Goal: Task Accomplishment & Management: Use online tool/utility

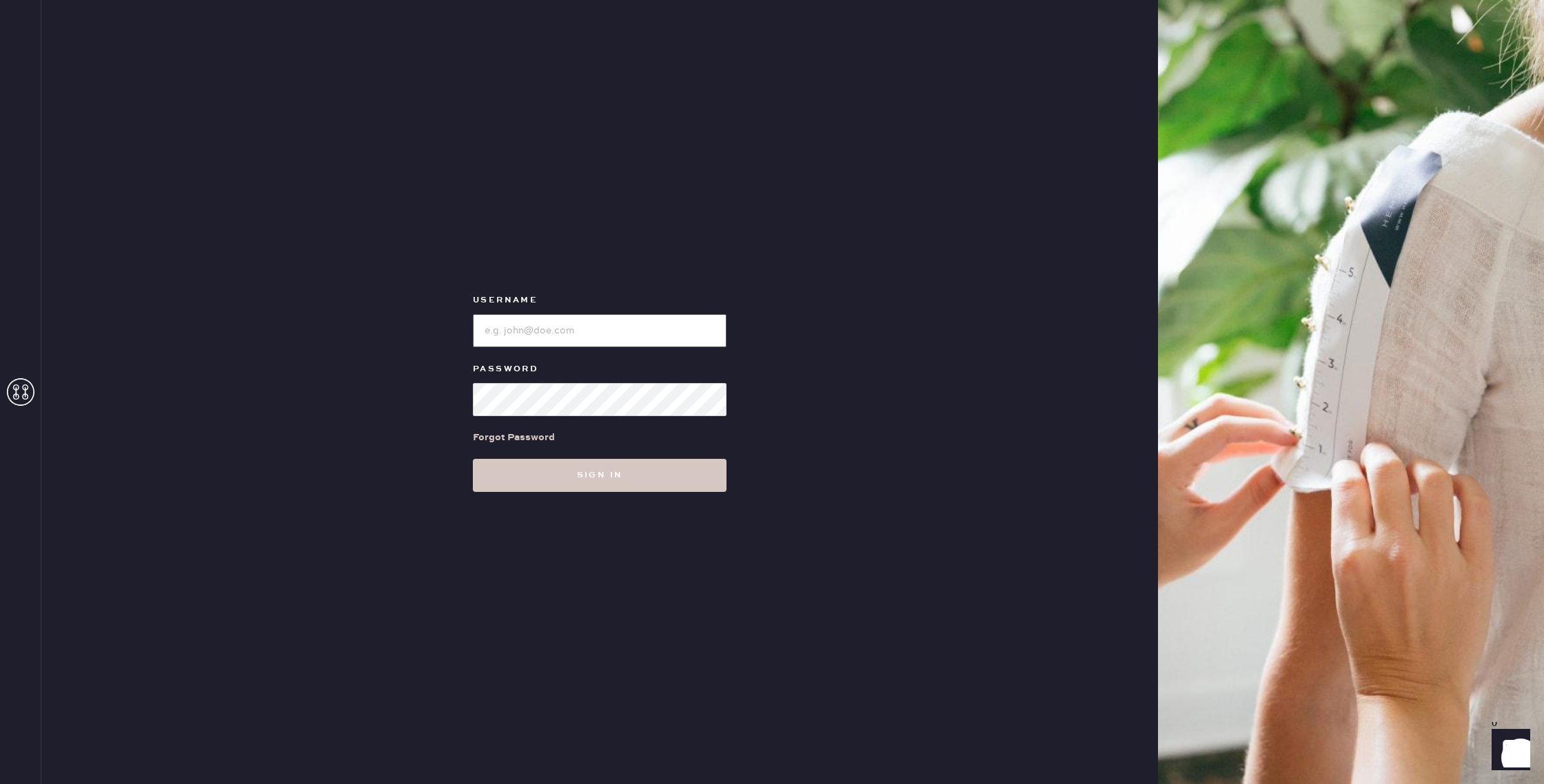
type input "reformationhenderson"
drag, startPoint x: 595, startPoint y: 507, endPoint x: 592, endPoint y: 490, distance: 17.3
click at [595, 507] on div "Username Password Forgot Password Sign in" at bounding box center [599, 392] width 1117 height 784
click at [592, 486] on button "Sign in" at bounding box center [599, 475] width 254 height 33
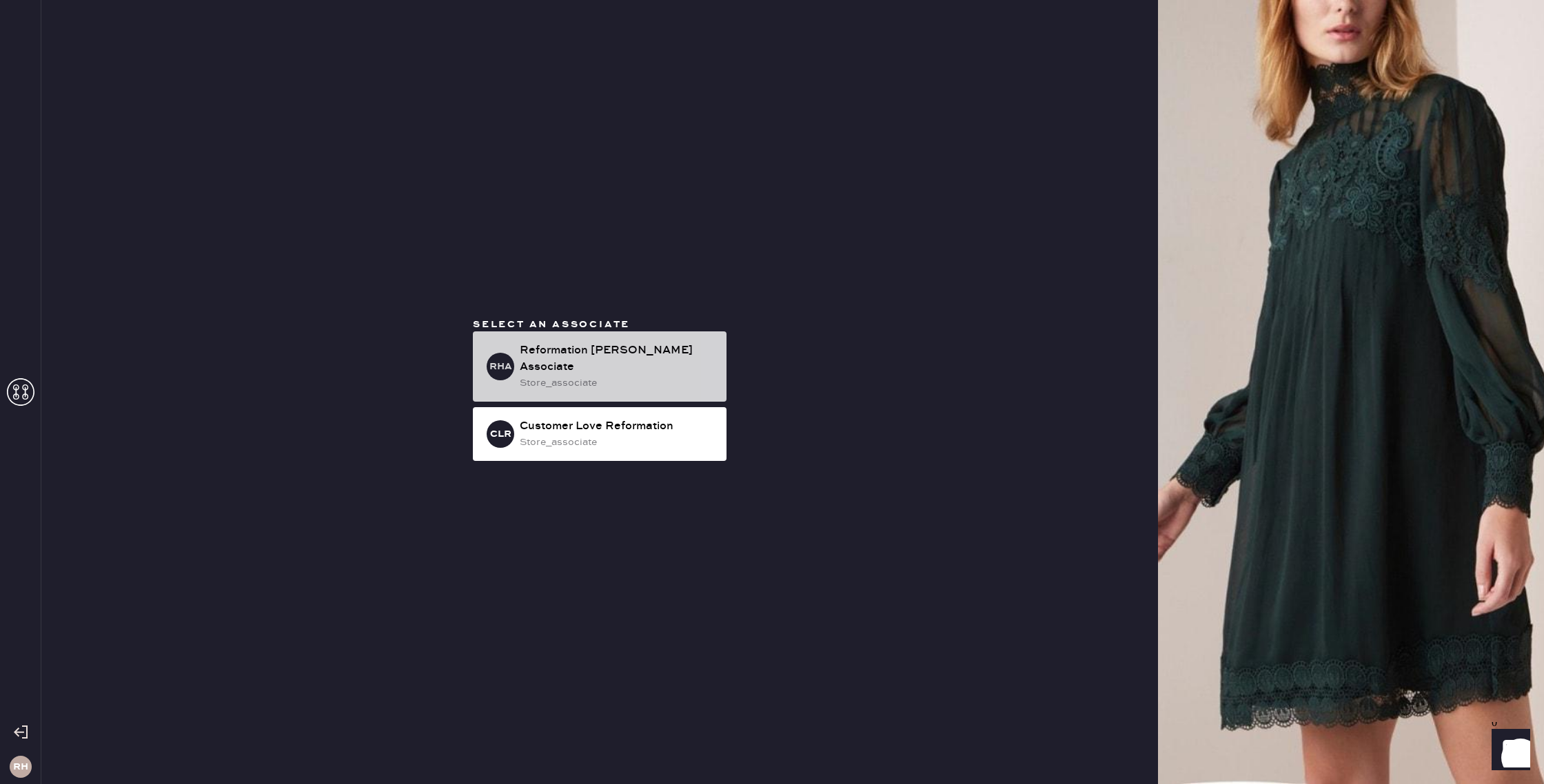
click at [561, 360] on div "Reformation [PERSON_NAME] Associate" at bounding box center [617, 359] width 196 height 33
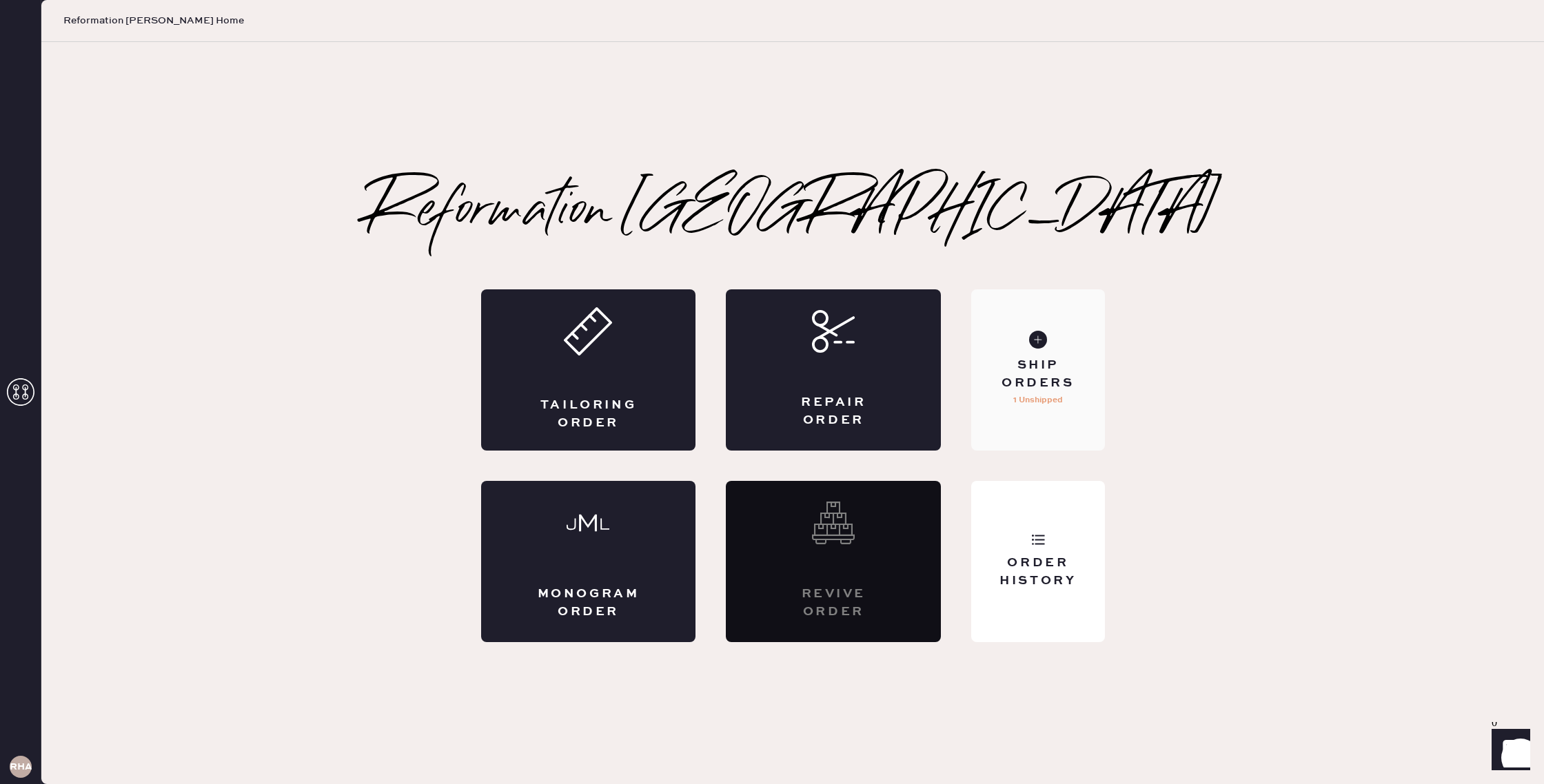
click at [1082, 426] on div "Ship Orders 1 Unshipped" at bounding box center [1037, 370] width 133 height 161
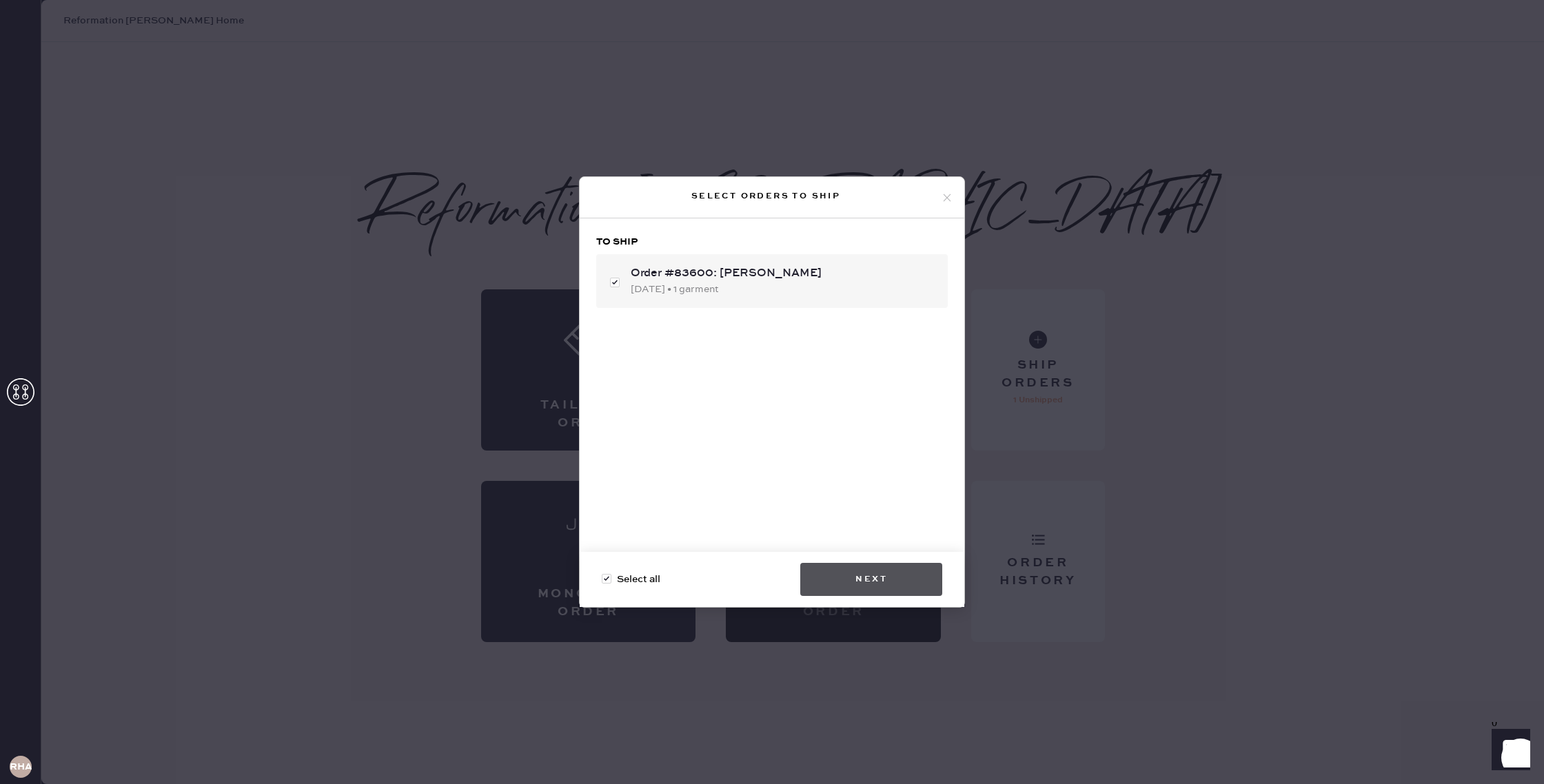
click at [902, 566] on button "Next" at bounding box center [870, 579] width 142 height 33
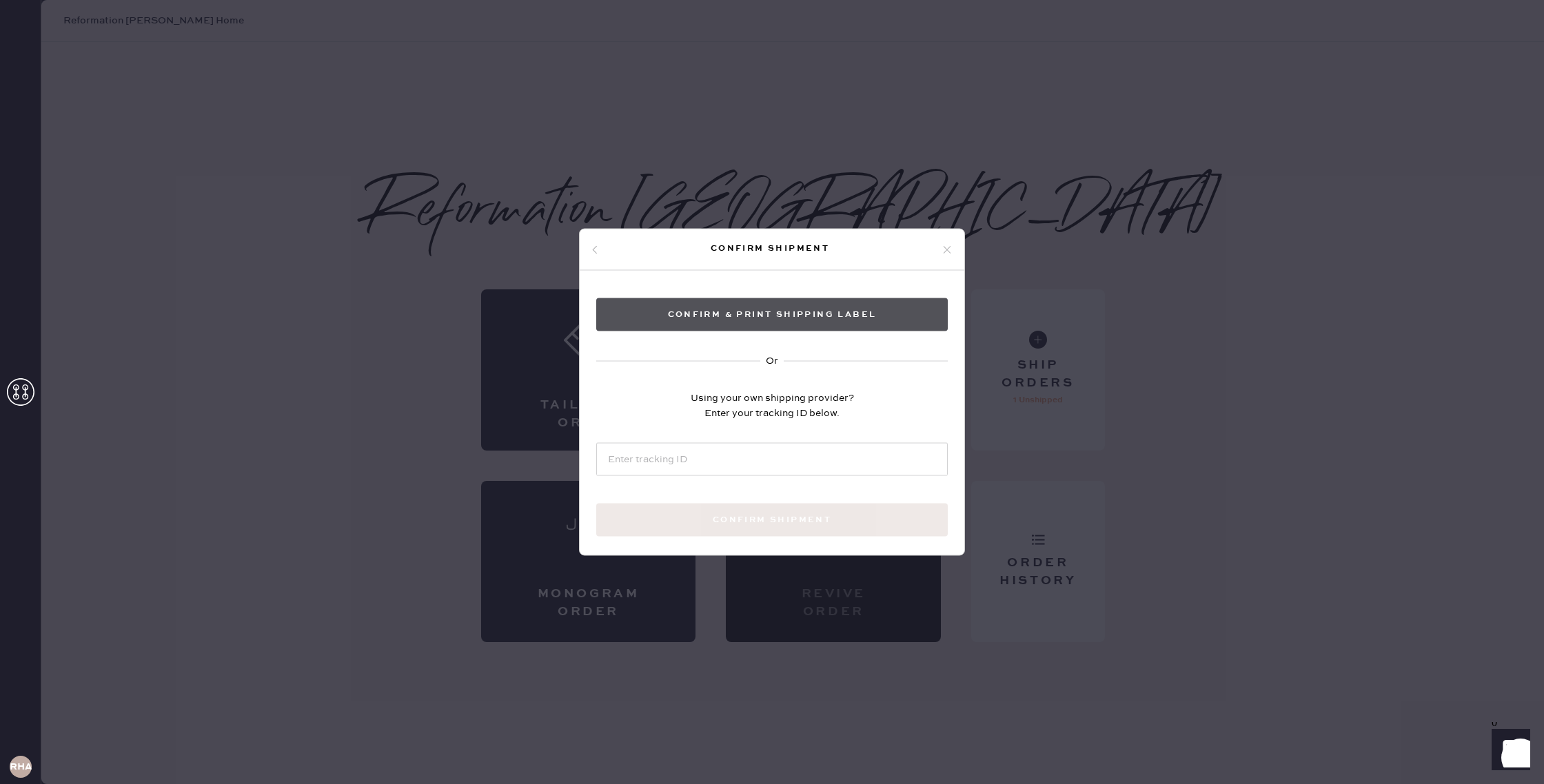
click at [785, 314] on button "Confirm & Print shipping label" at bounding box center [771, 315] width 351 height 33
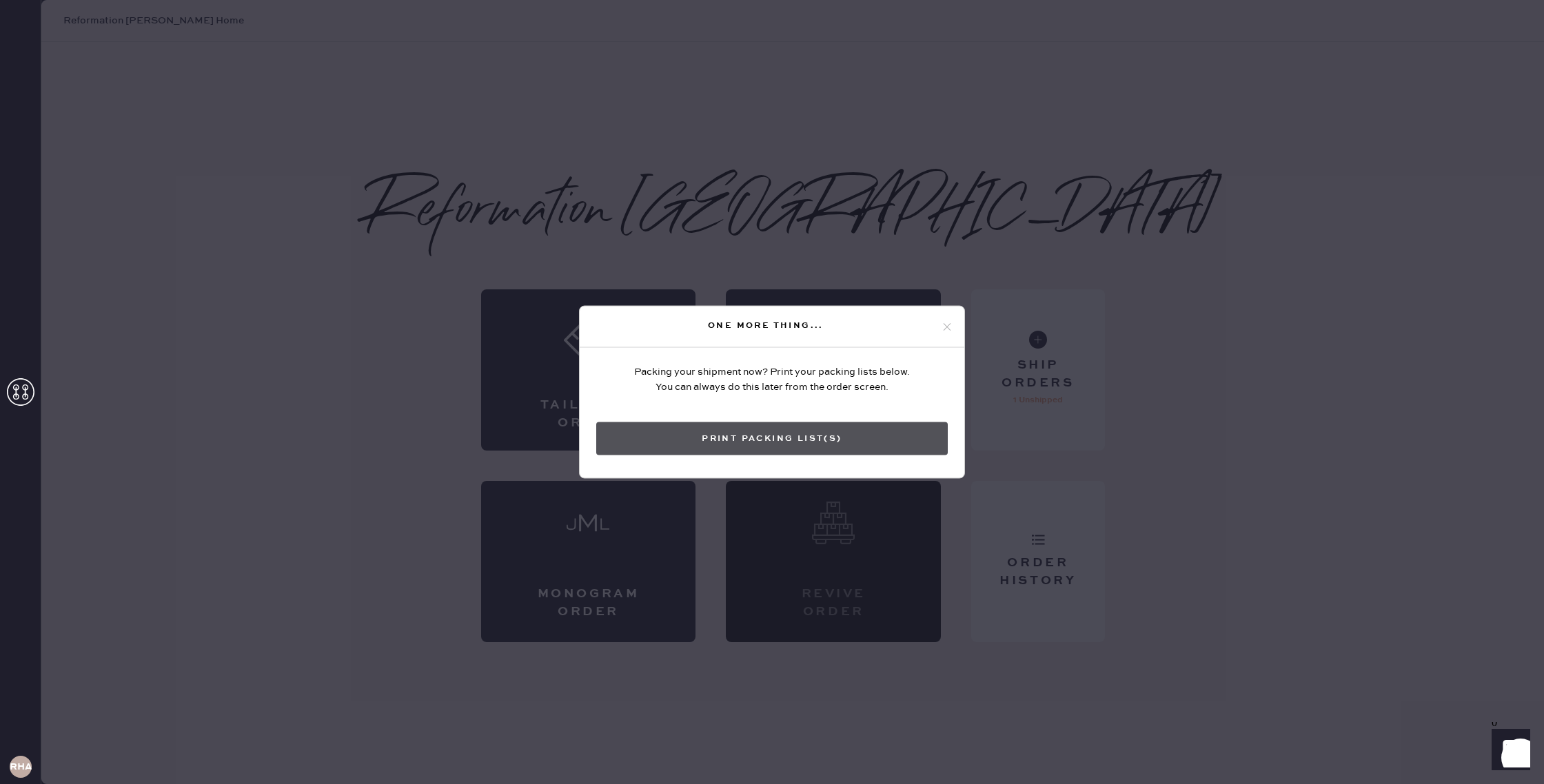
click at [892, 448] on button "Print Packing List(s)" at bounding box center [771, 439] width 351 height 33
